Goal: Information Seeking & Learning: Learn about a topic

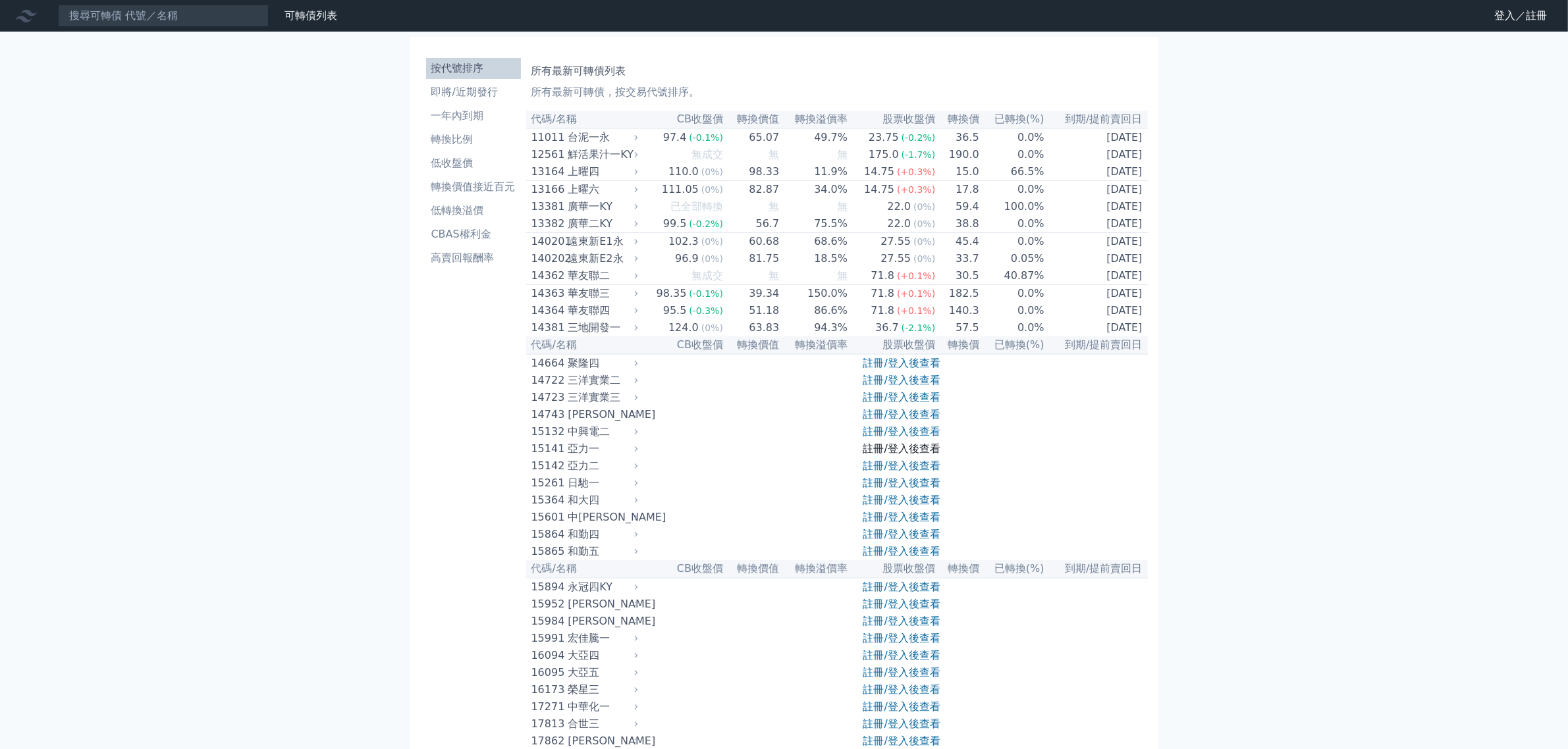
click at [910, 455] on link "註冊/登入後查看" at bounding box center [902, 449] width 77 height 13
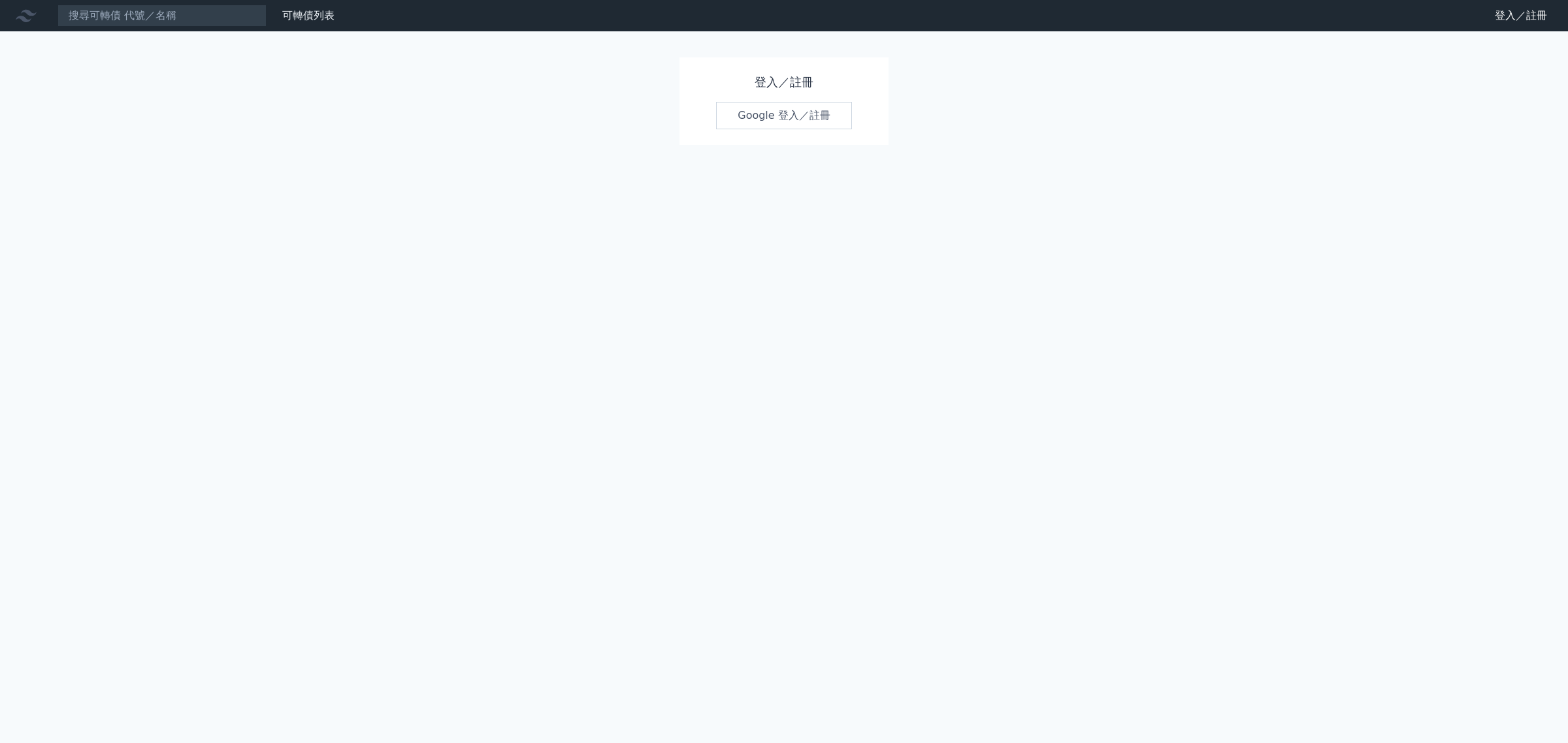
click at [801, 129] on link "Google 登入／註冊" at bounding box center [784, 115] width 136 height 28
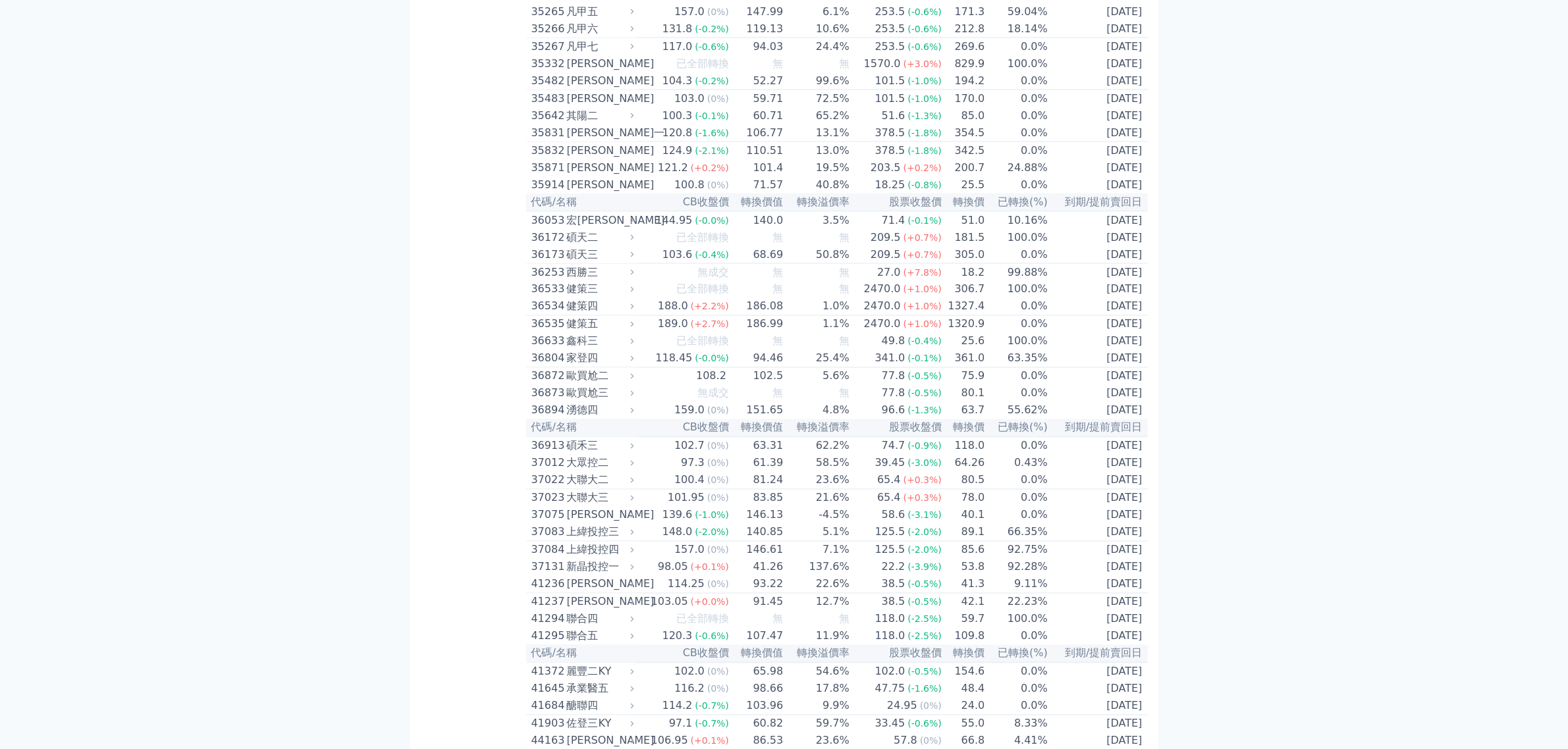
scroll to position [2936, 0]
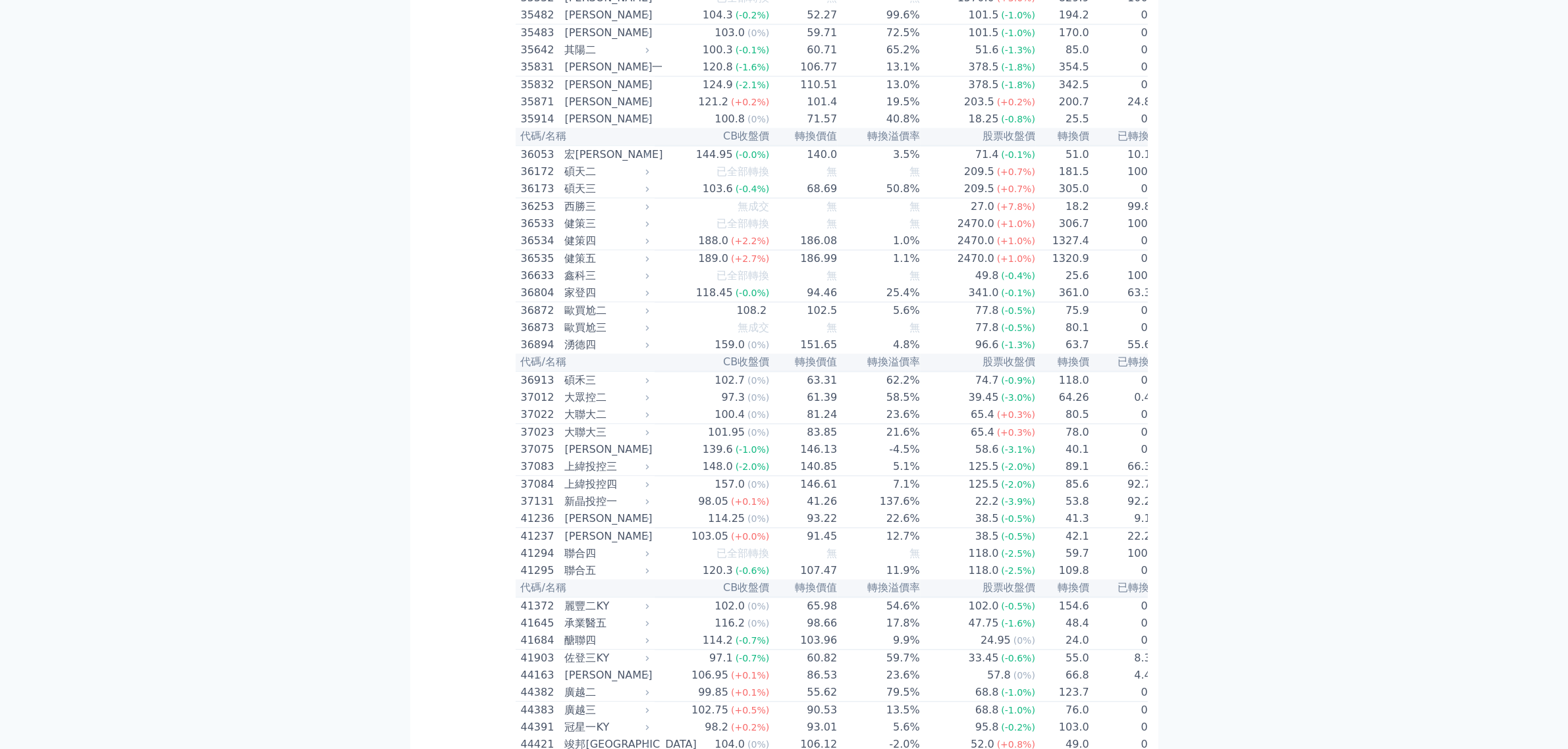
scroll to position [3511, 0]
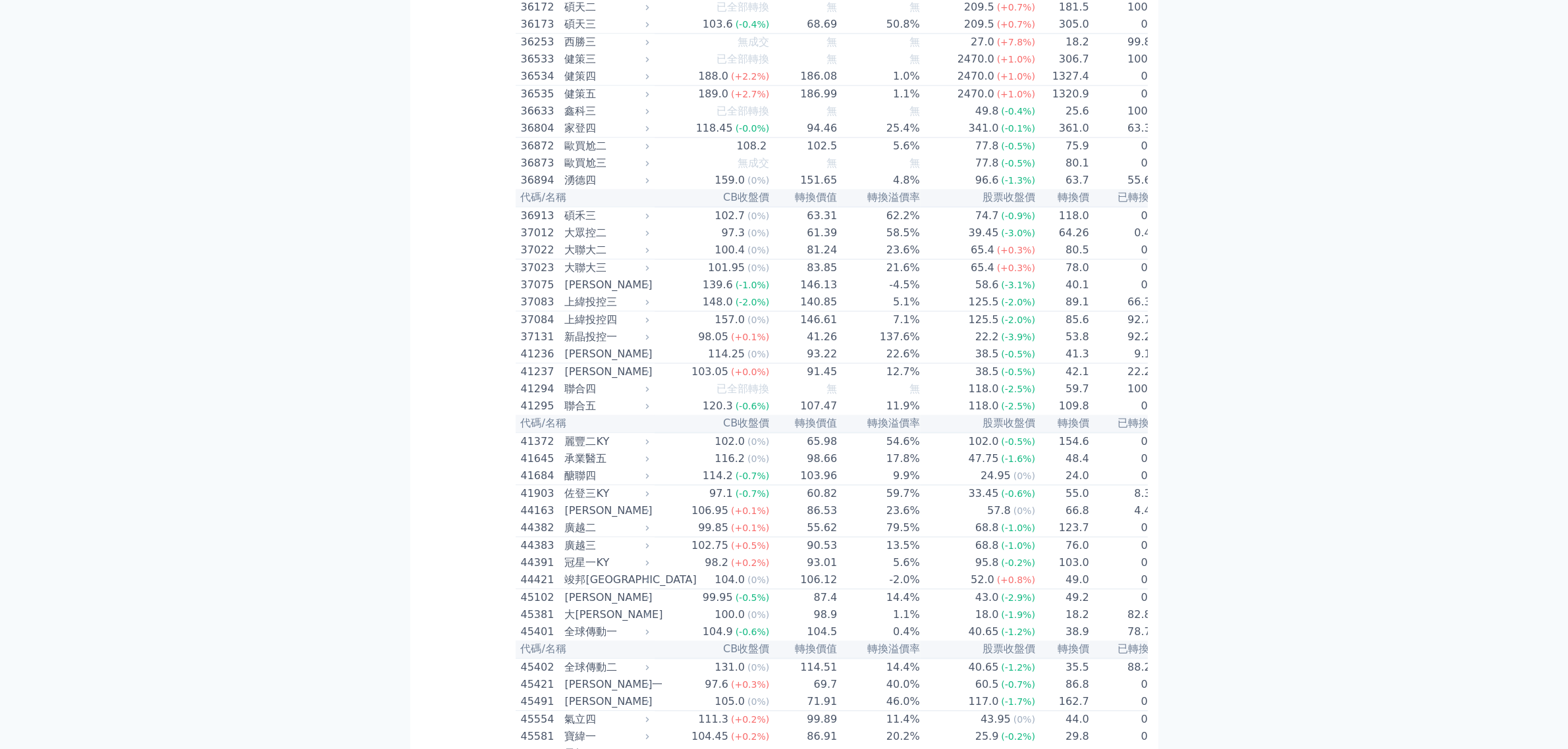
drag, startPoint x: 978, startPoint y: 213, endPoint x: 1121, endPoint y: 437, distance: 265.8
click at [1344, 353] on div "可轉債列表 財務數據 可轉債列表 財務數據 登出 登出 按代號排序 即將/近期發行 一年內到期 轉換比例 低收盤價 轉換價值接近百元 低轉換溢價" at bounding box center [784, 574] width 1568 height 8170
drag, startPoint x: 981, startPoint y: 220, endPoint x: 1150, endPoint y: 437, distance: 275.0
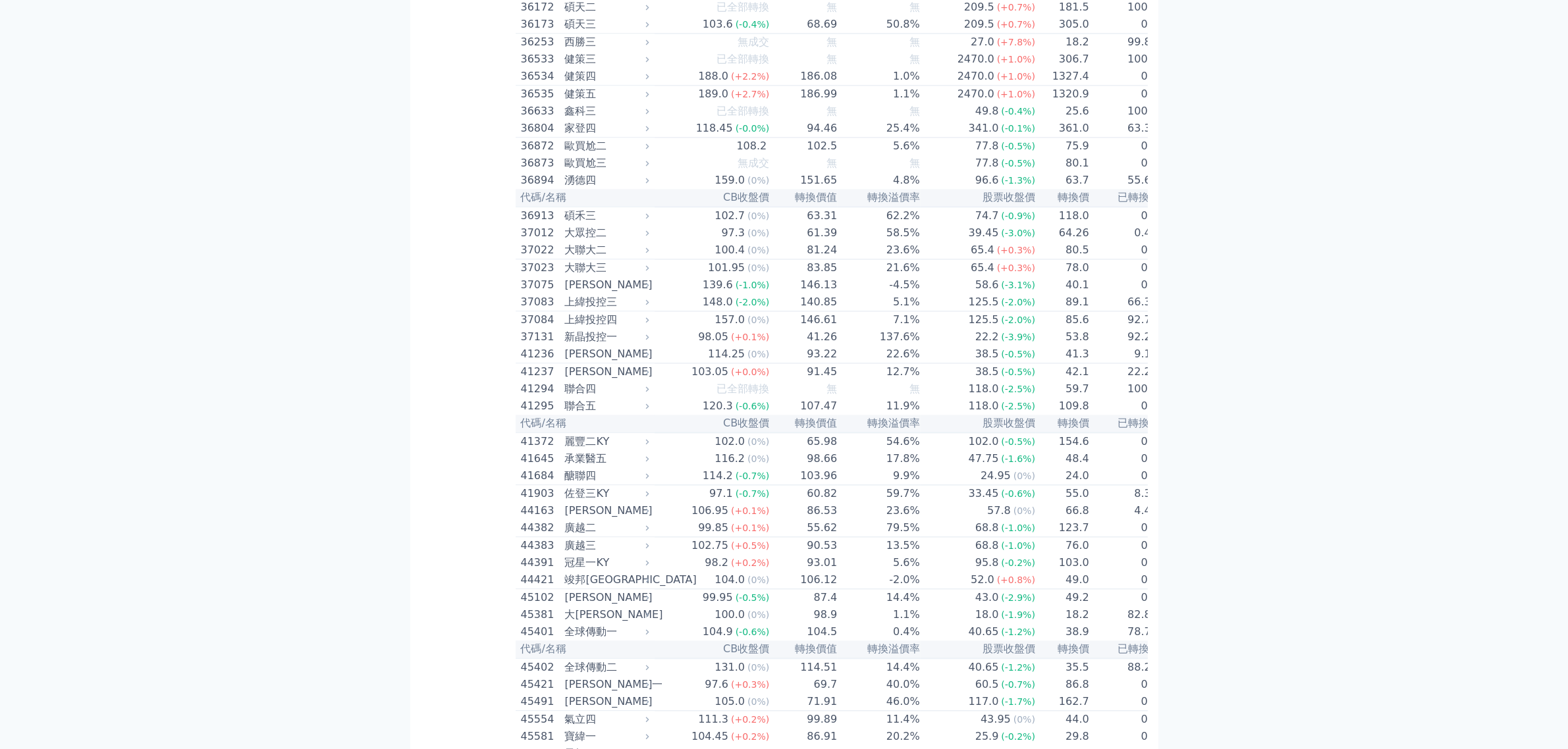
click at [1163, 301] on div "按代號排序 即將/近期發行 一年內到期 轉換比例 低收盤價 轉換價值接近百元 低轉換溢價 CBAS權利金 高賣回報酬率 所有最新可轉債列表 所有最新可轉債，按…" at bounding box center [784, 589] width 759 height 8138
drag, startPoint x: 569, startPoint y: 203, endPoint x: 1065, endPoint y: 459, distance: 558.2
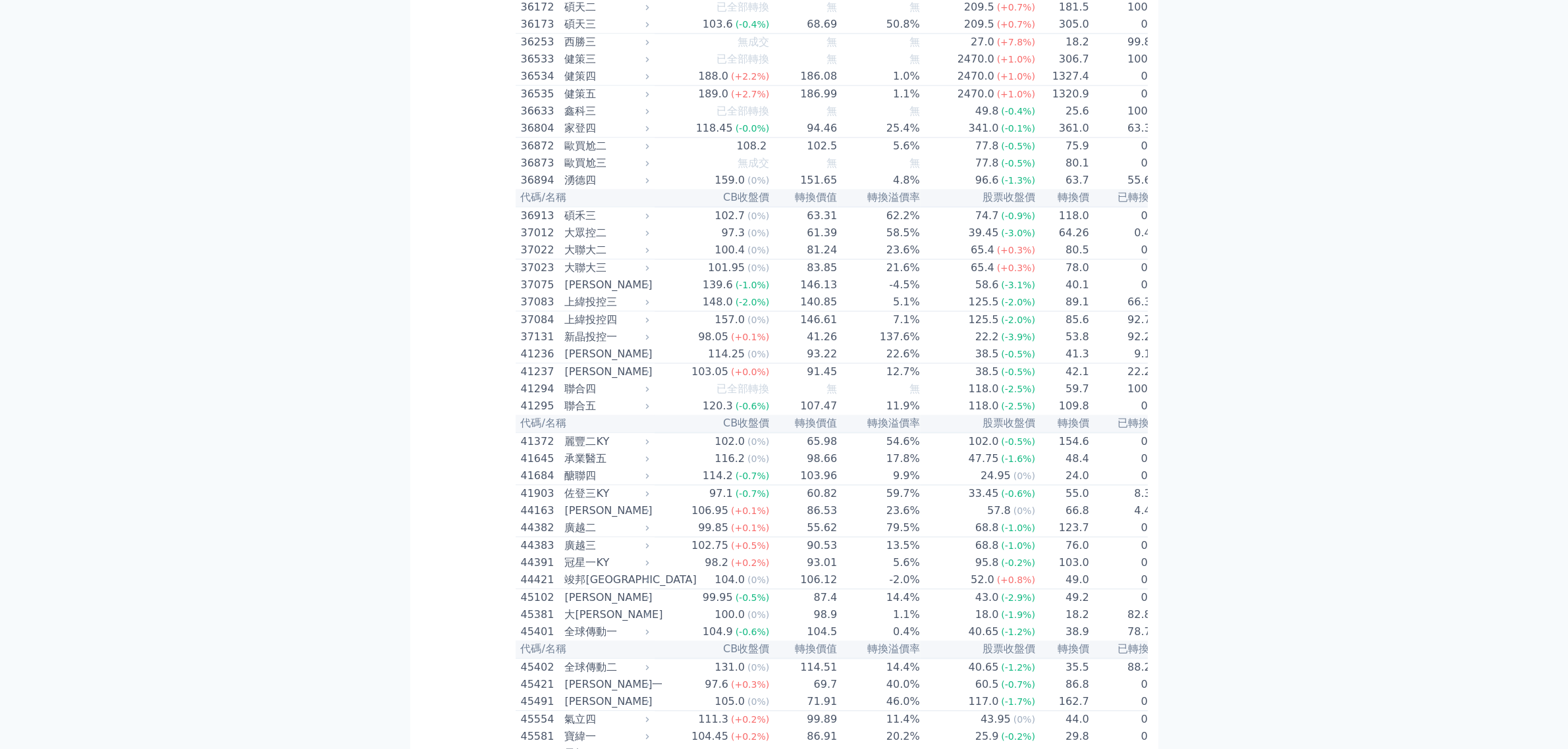
drag, startPoint x: 828, startPoint y: 465, endPoint x: 583, endPoint y: 212, distance: 352.2
drag, startPoint x: 583, startPoint y: 212, endPoint x: 940, endPoint y: 478, distance: 445.2
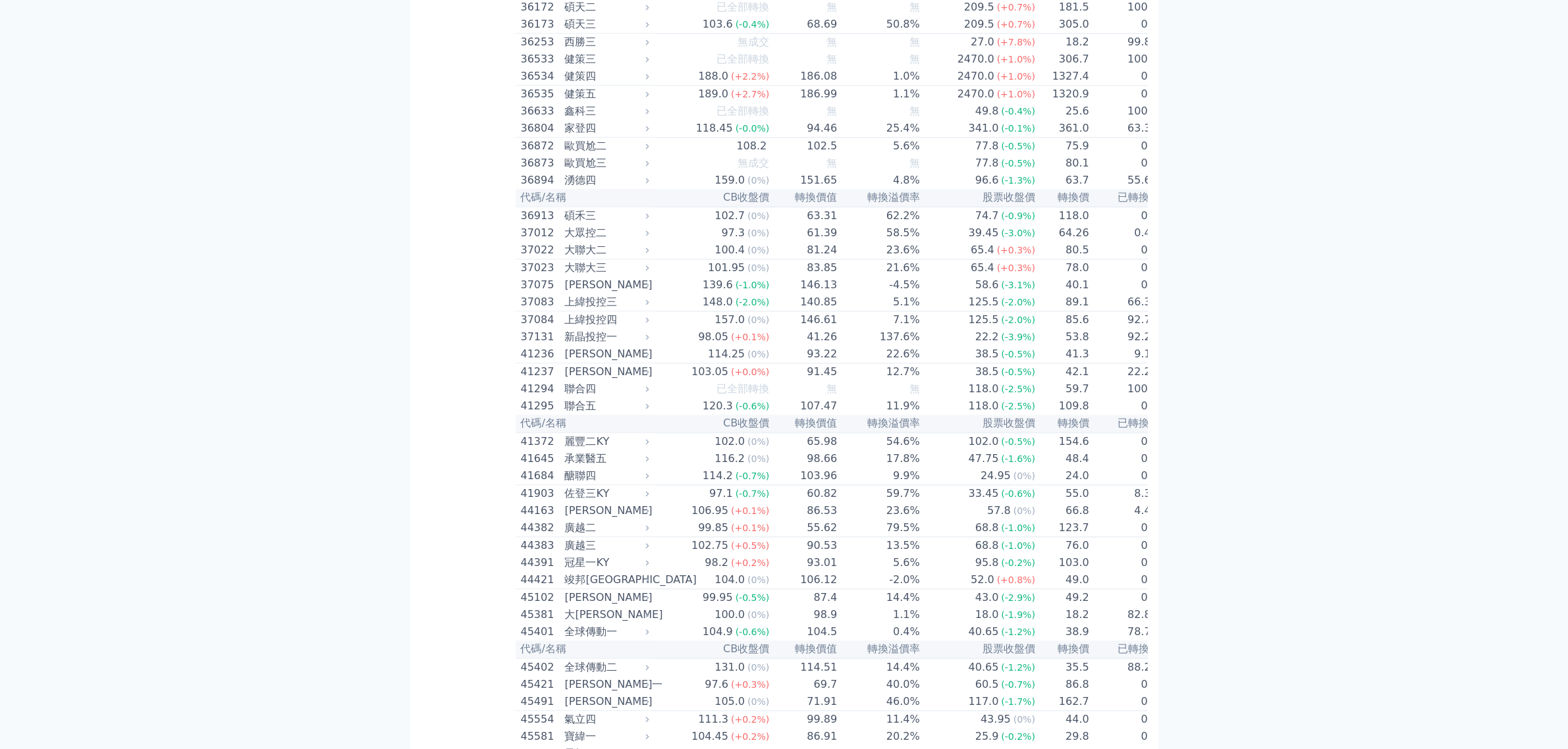
drag, startPoint x: 937, startPoint y: 472, endPoint x: 602, endPoint y: 224, distance: 416.8
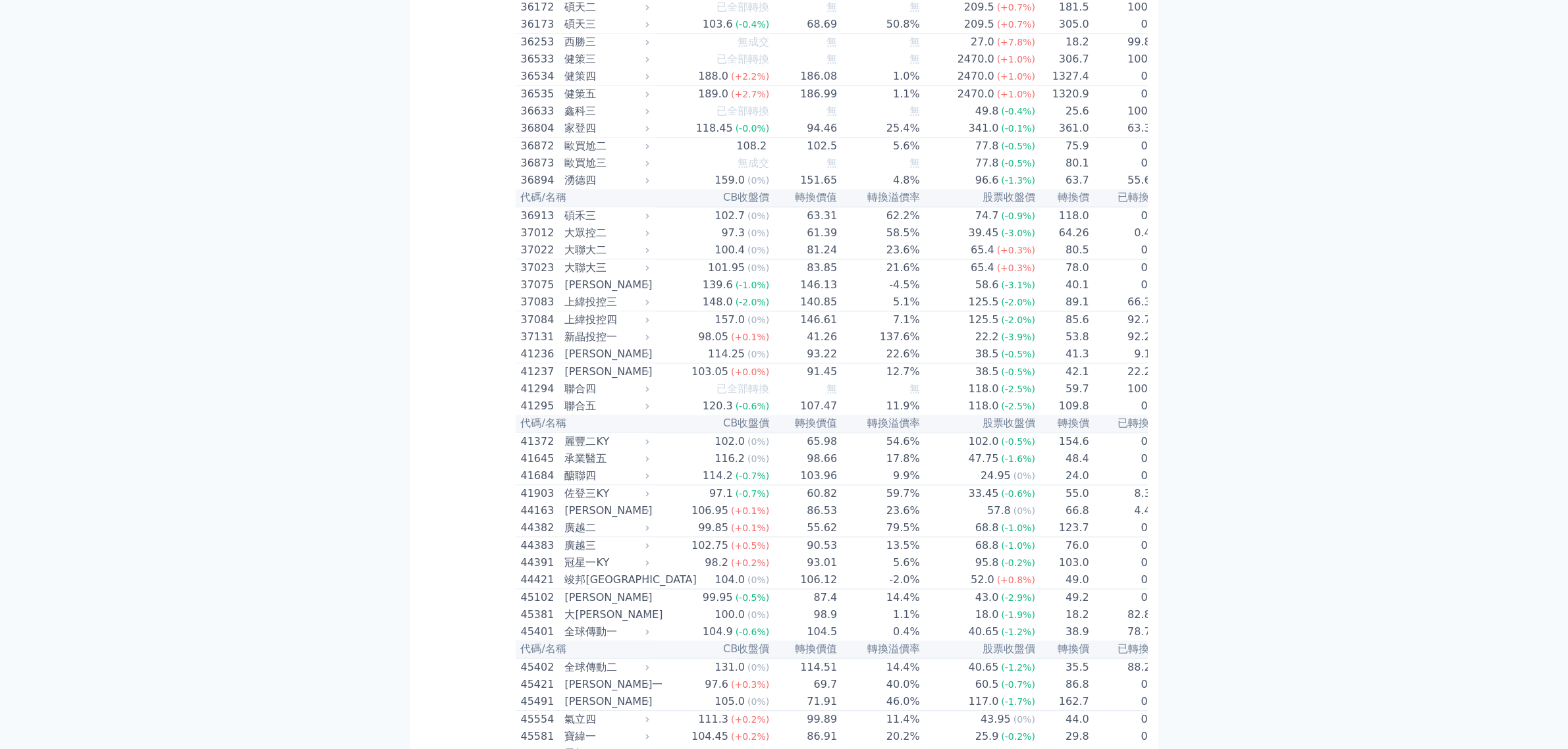
drag, startPoint x: 607, startPoint y: 215, endPoint x: 976, endPoint y: 475, distance: 451.4
drag, startPoint x: 911, startPoint y: 455, endPoint x: 592, endPoint y: 220, distance: 396.2
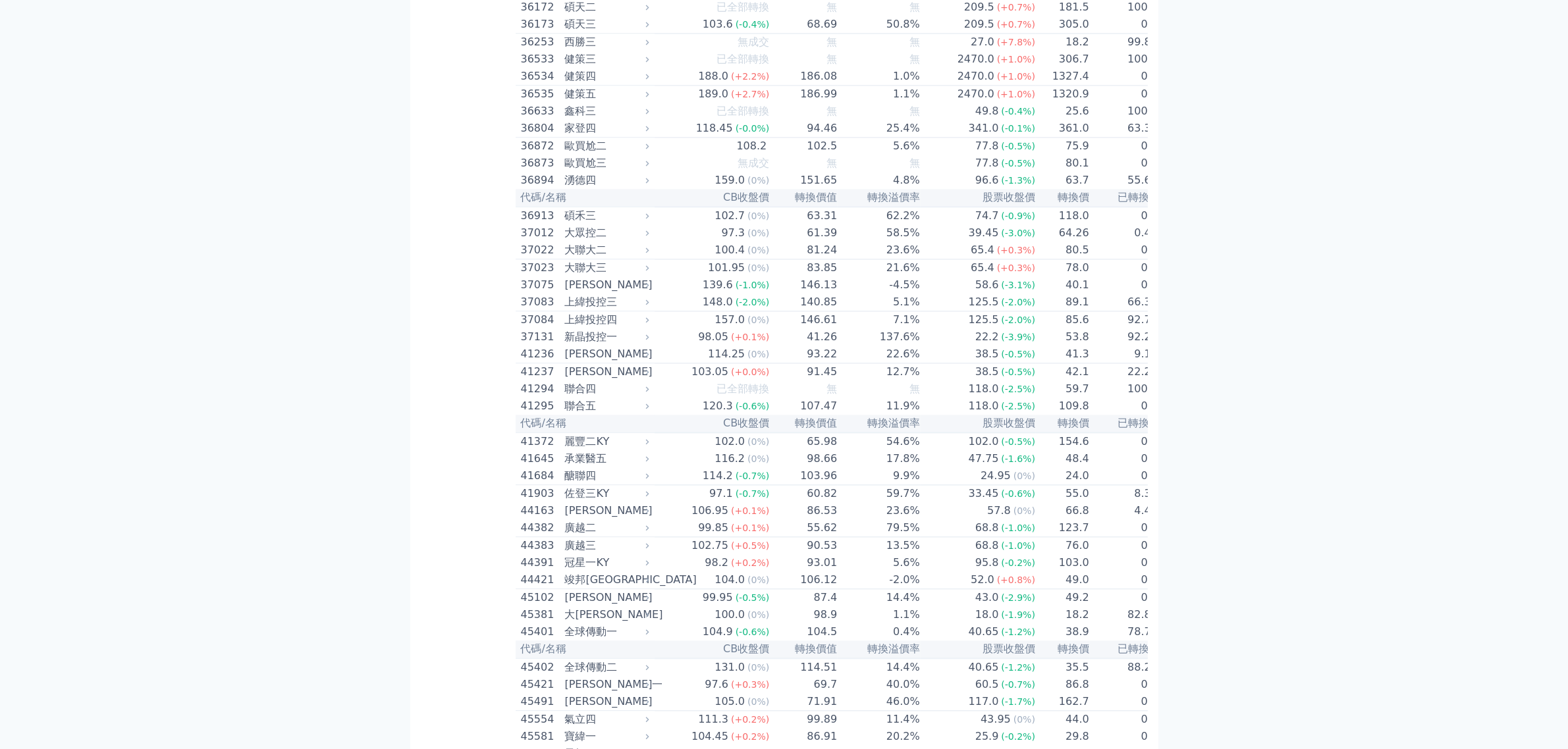
drag, startPoint x: 592, startPoint y: 220, endPoint x: 919, endPoint y: 461, distance: 406.2
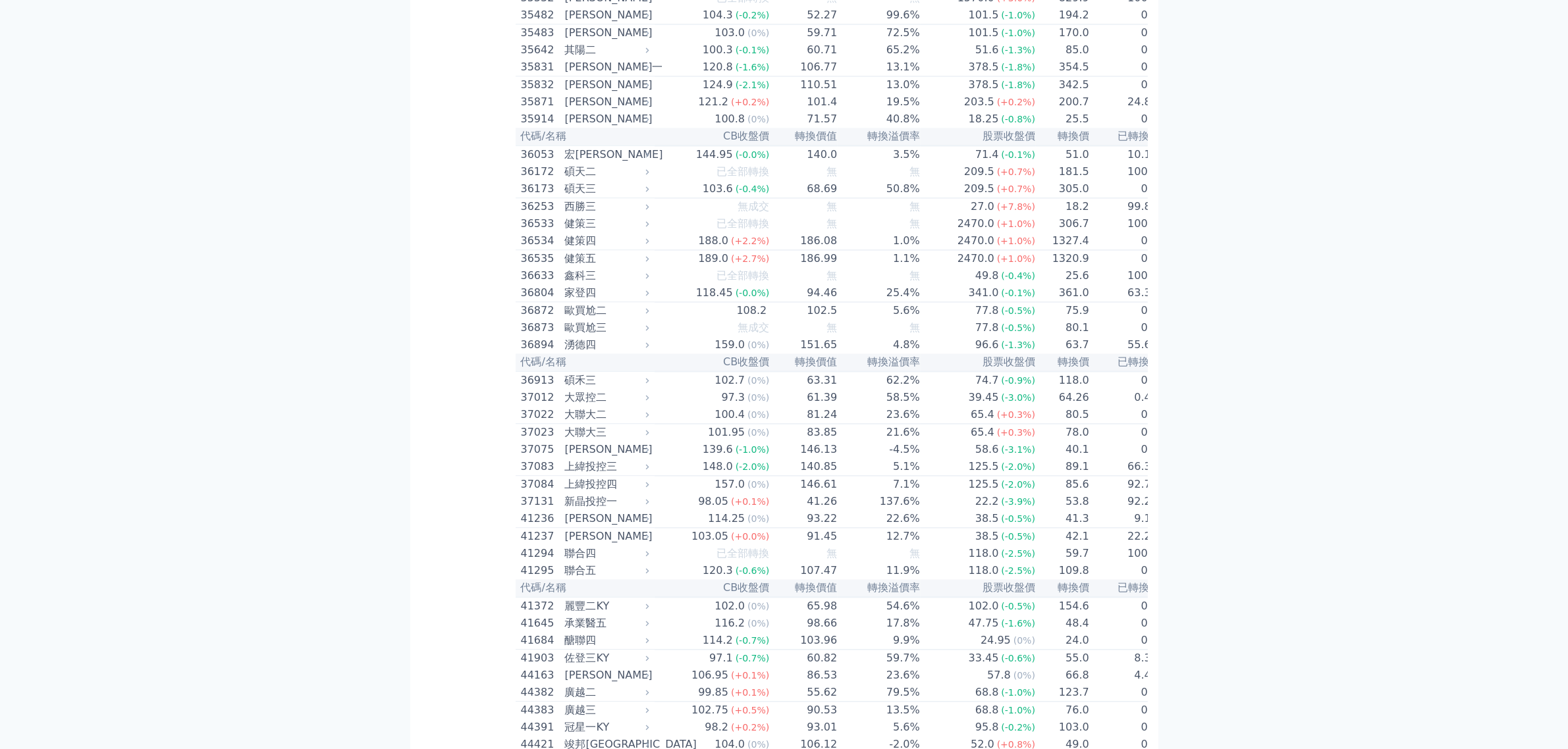
drag, startPoint x: 594, startPoint y: 385, endPoint x: 877, endPoint y: 613, distance: 363.4
drag, startPoint x: 840, startPoint y: 636, endPoint x: 560, endPoint y: 386, distance: 375.4
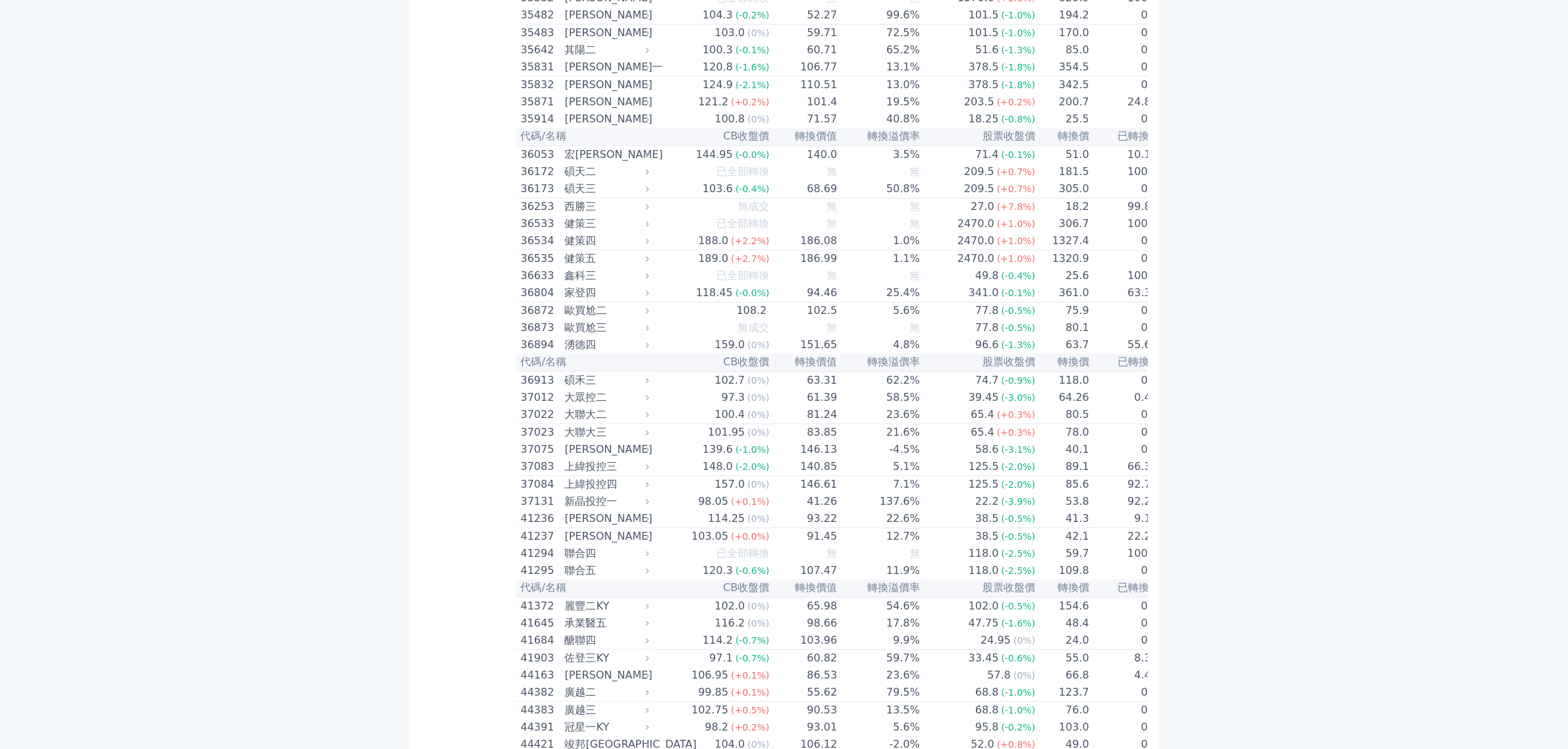
drag, startPoint x: 560, startPoint y: 386, endPoint x: 892, endPoint y: 634, distance: 414.4
drag, startPoint x: 598, startPoint y: 366, endPoint x: 1160, endPoint y: 565, distance: 596.2
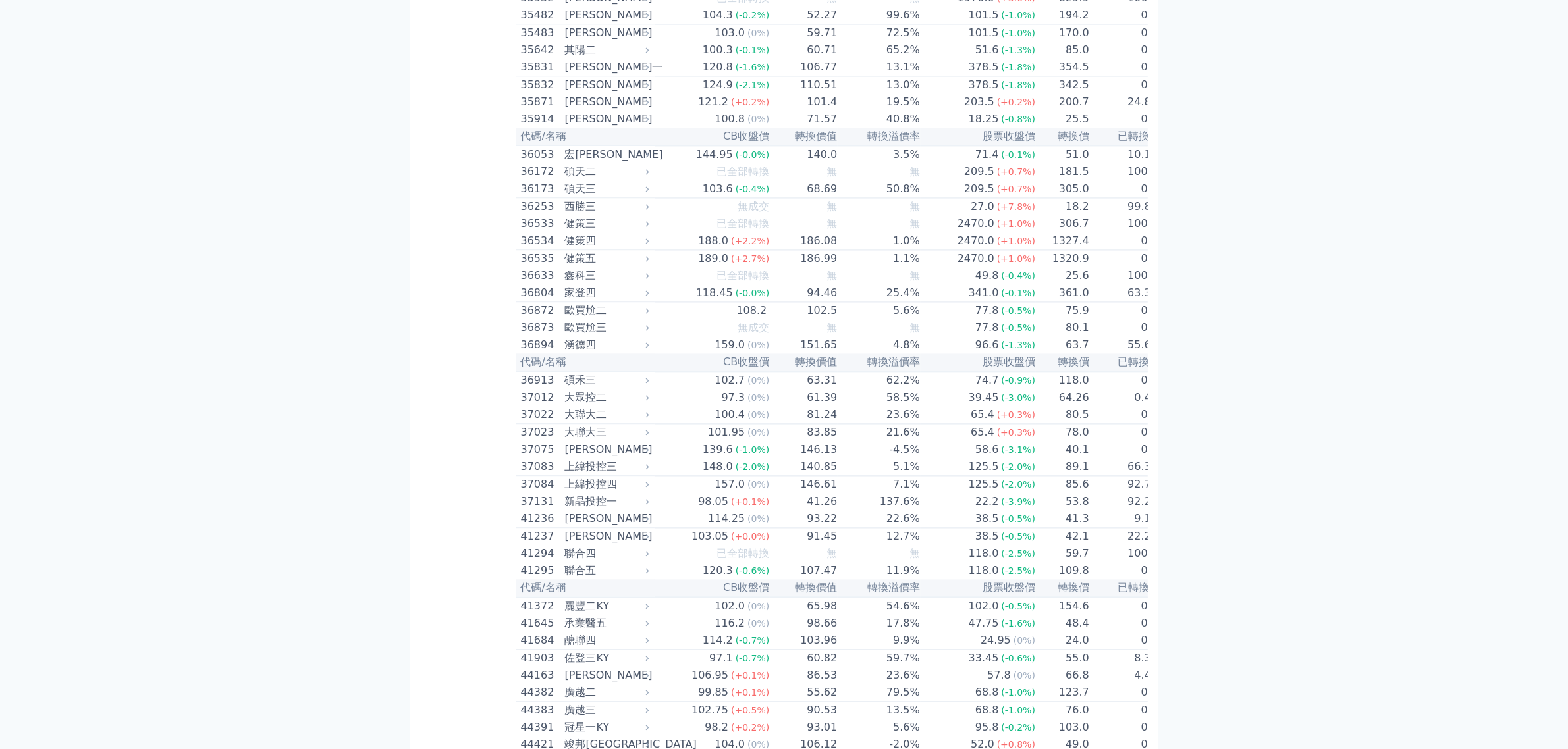
click at [1158, 488] on div "按代號排序 即將/近期發行 一年內到期 轉換比例 低收盤價 轉換價值接近百元 低轉換溢價 CBAS權利金 高賣回報酬率 所有最新可轉債列表 所有最新可轉債，按…" at bounding box center [784, 753] width 748 height 8128
